Goal: Navigation & Orientation: Find specific page/section

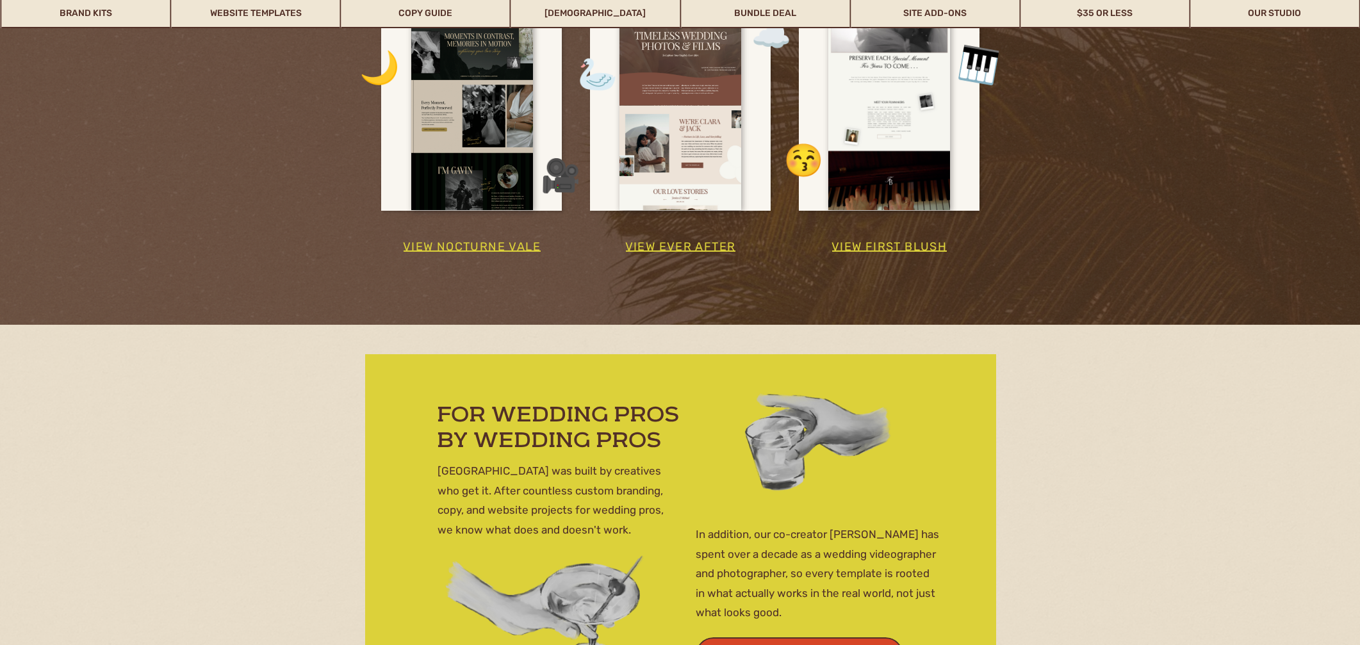
scroll to position [3971, 0]
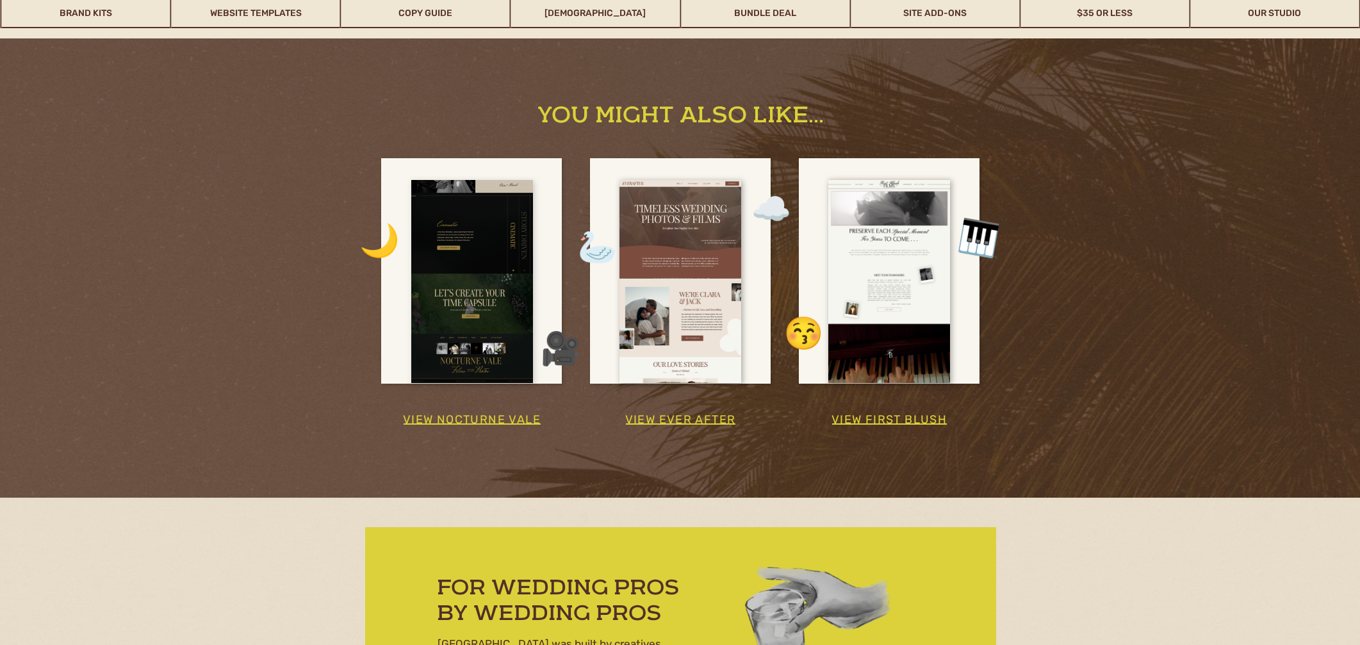
click at [528, 248] on div at bounding box center [472, 281] width 122 height 203
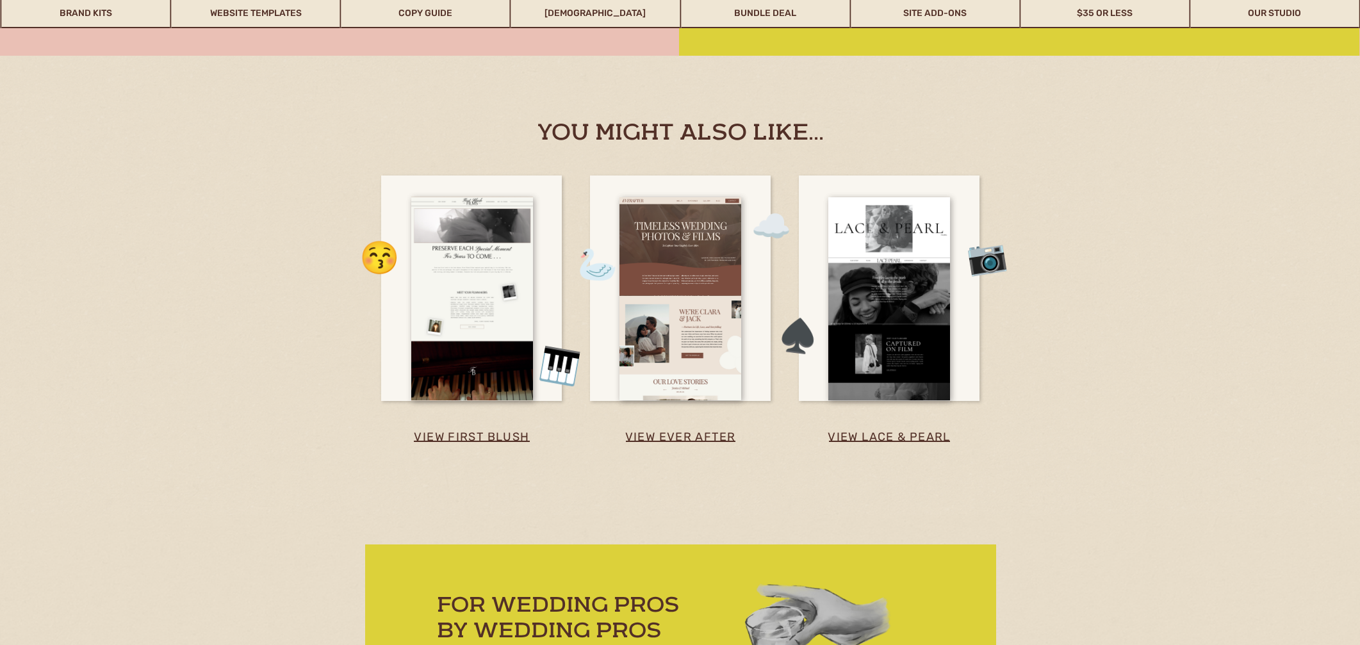
scroll to position [4176, 0]
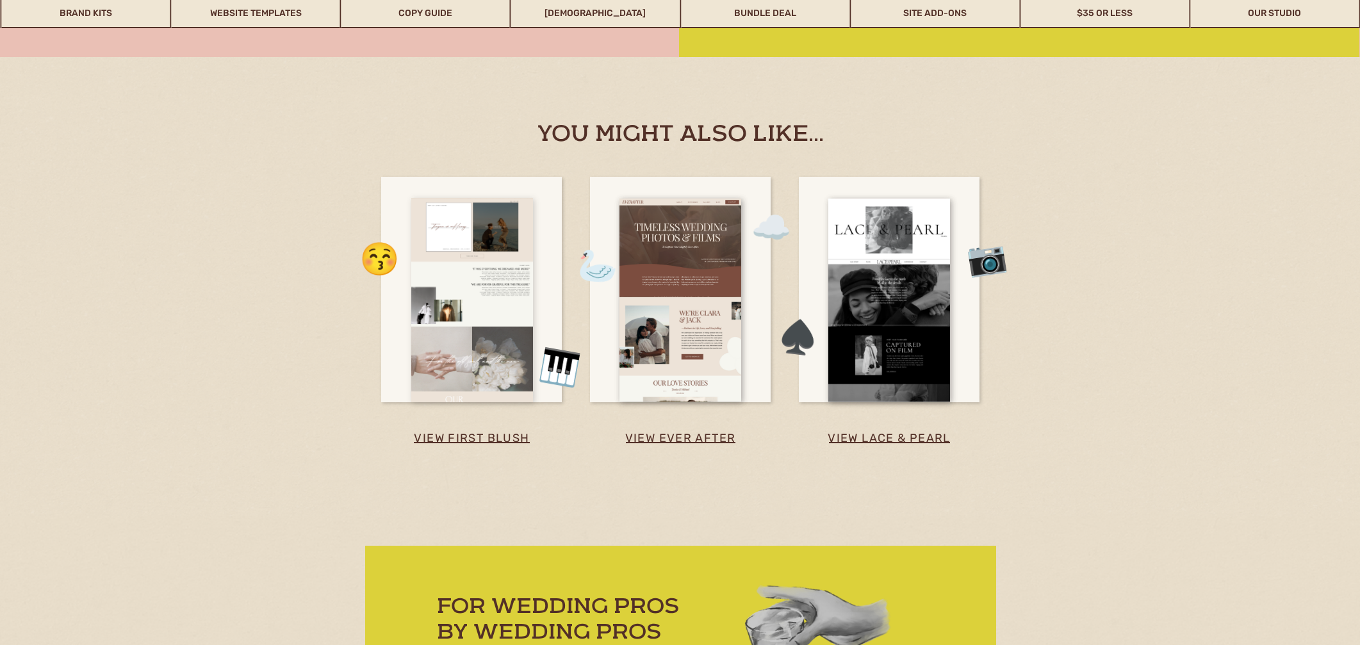
click at [500, 364] on div at bounding box center [472, 300] width 122 height 203
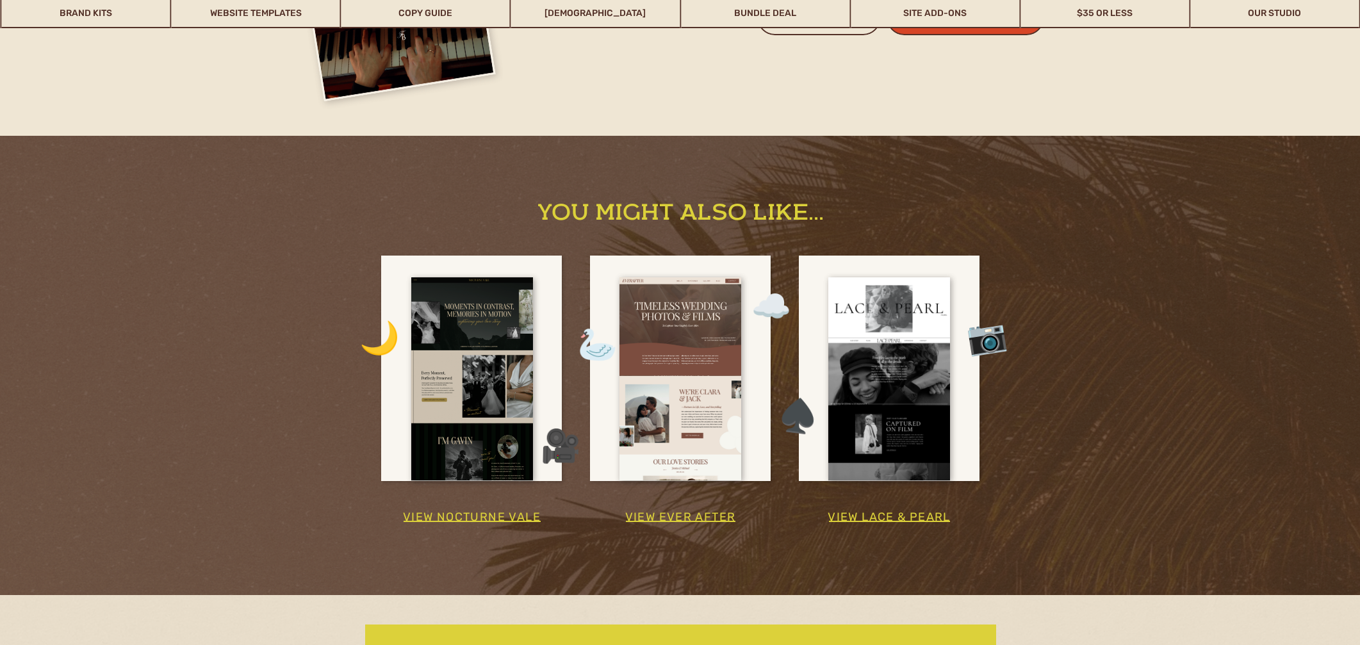
scroll to position [3859, 0]
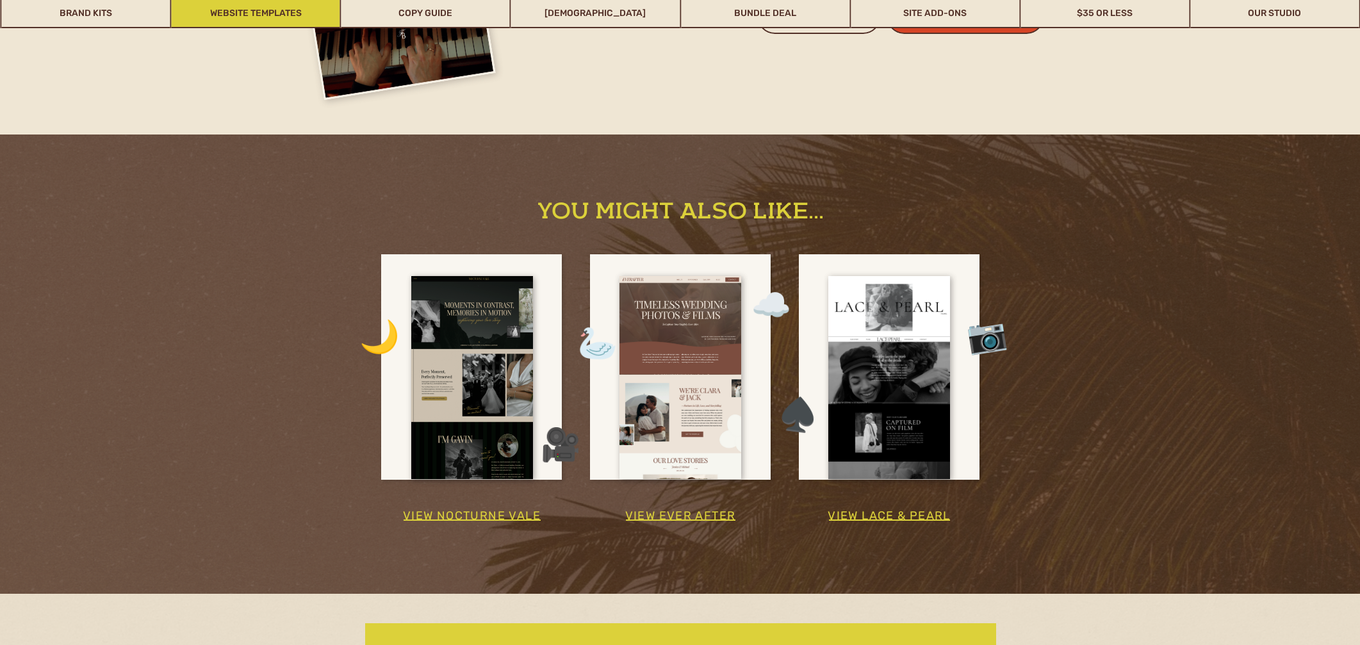
click at [279, 11] on link "Website Templates" at bounding box center [256, 13] width 168 height 29
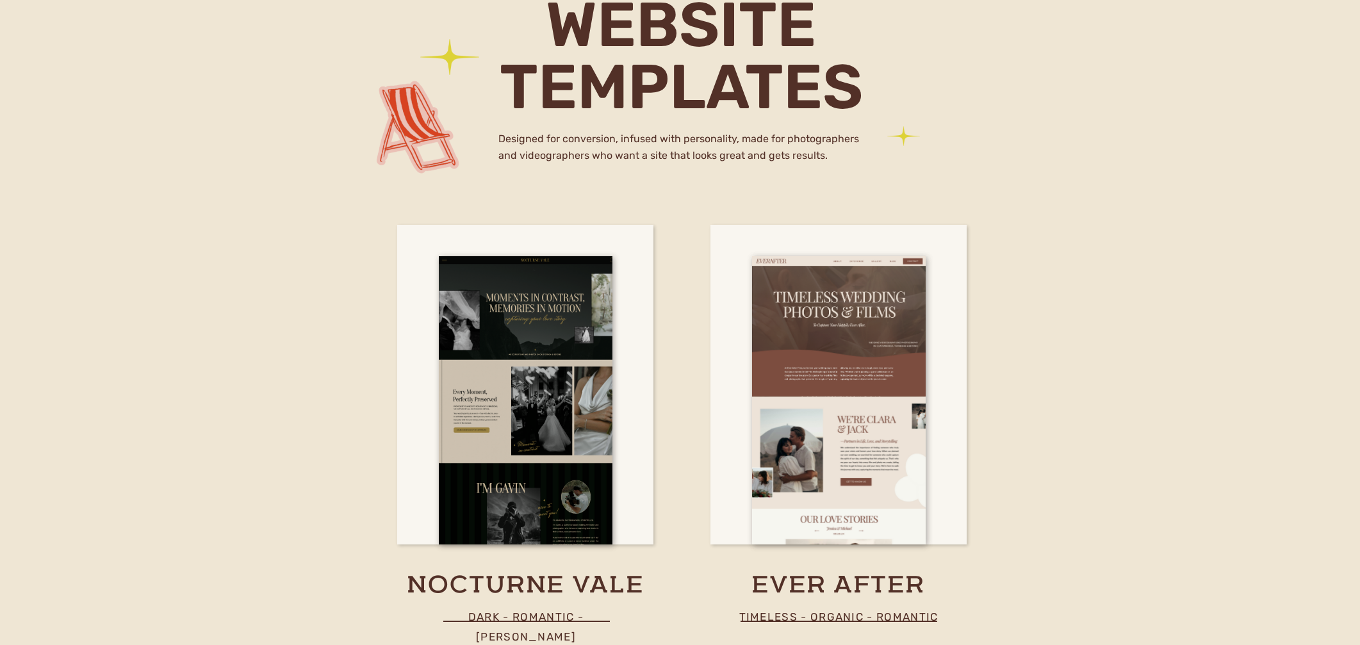
scroll to position [4467, 0]
